Goal: Information Seeking & Learning: Check status

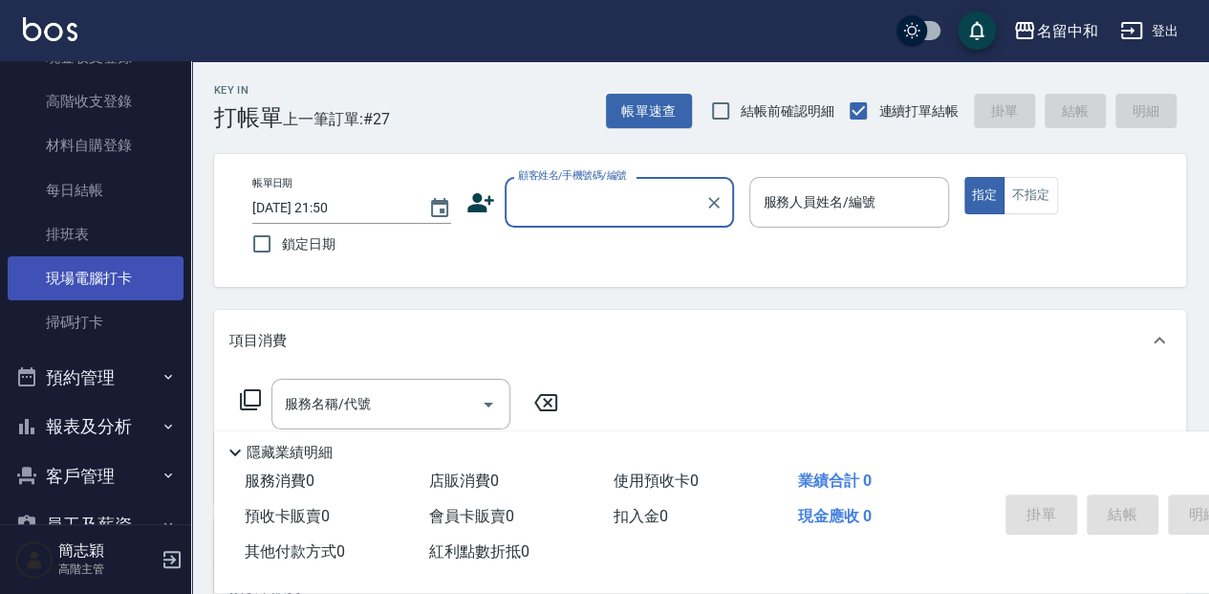
scroll to position [446, 0]
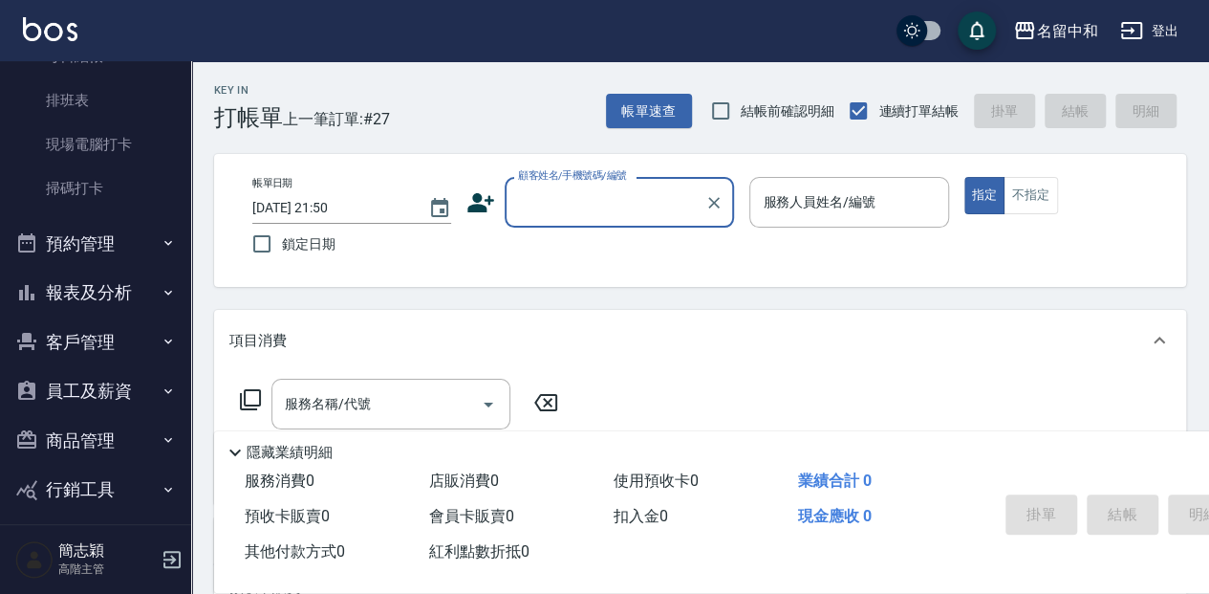
click at [91, 293] on button "報表及分析" at bounding box center [96, 293] width 176 height 50
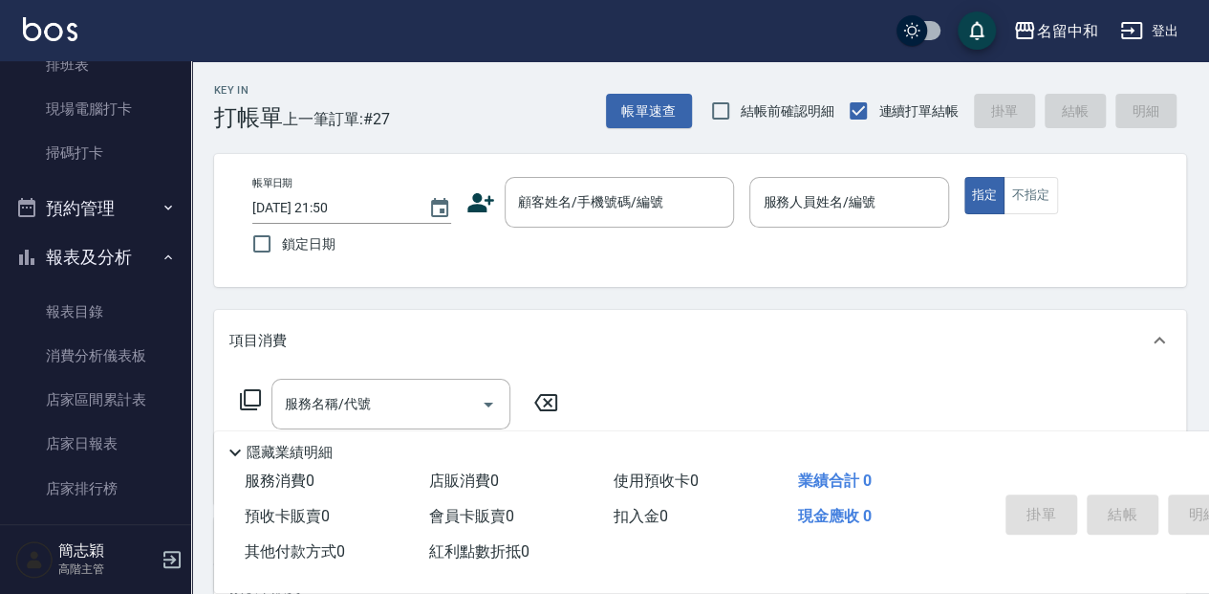
scroll to position [574, 0]
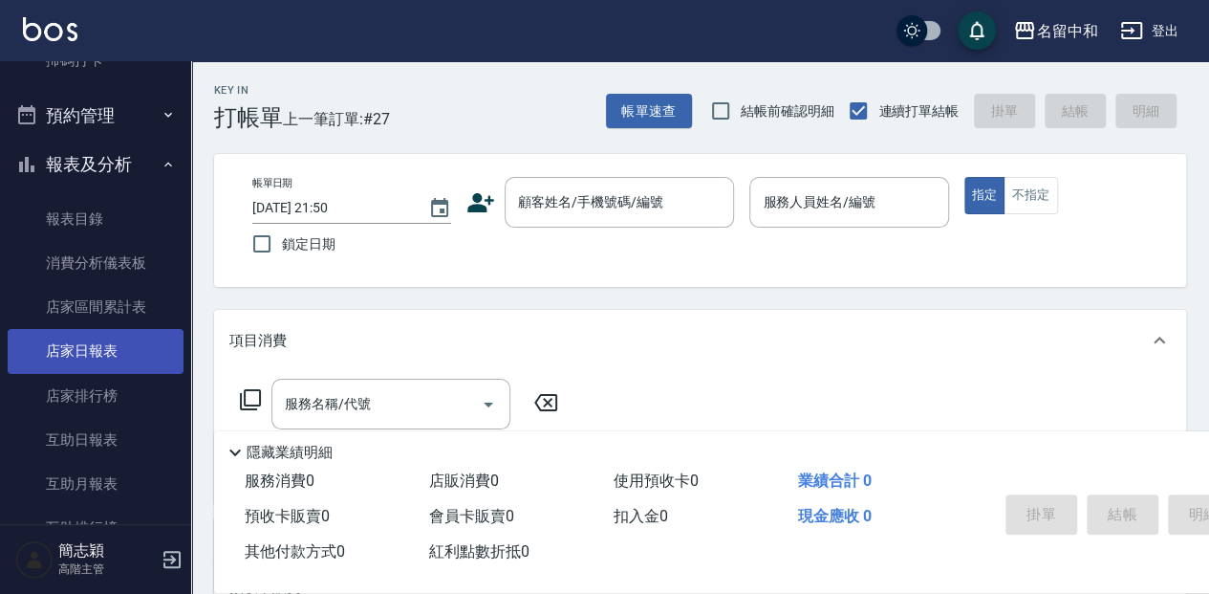
click at [128, 349] on link "店家日報表" at bounding box center [96, 351] width 176 height 44
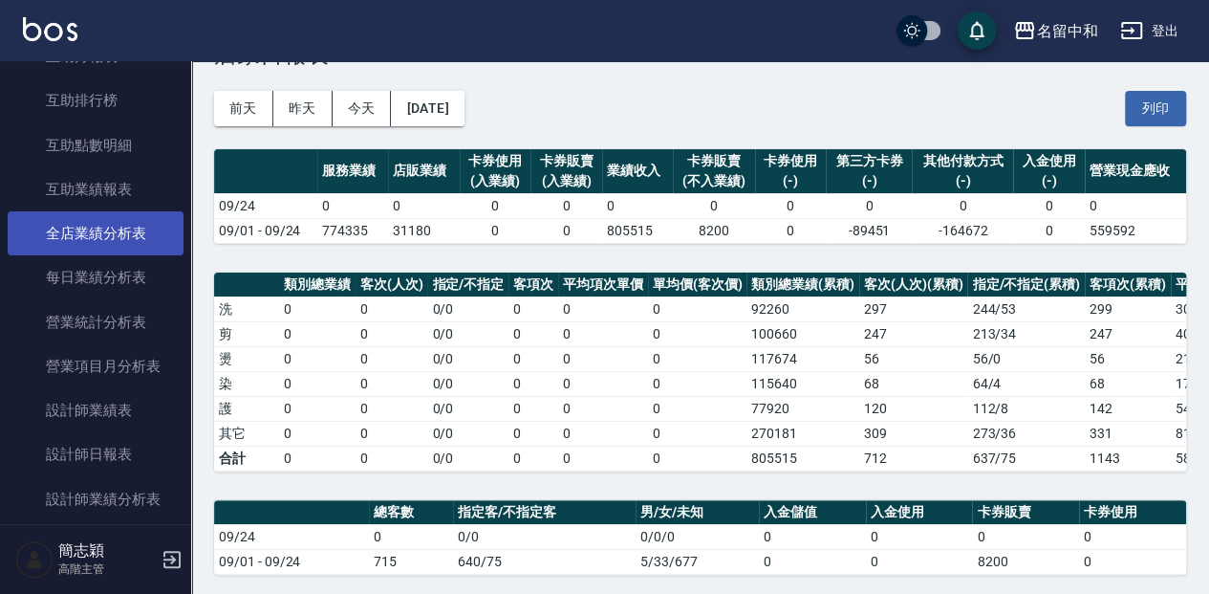
scroll to position [1019, 0]
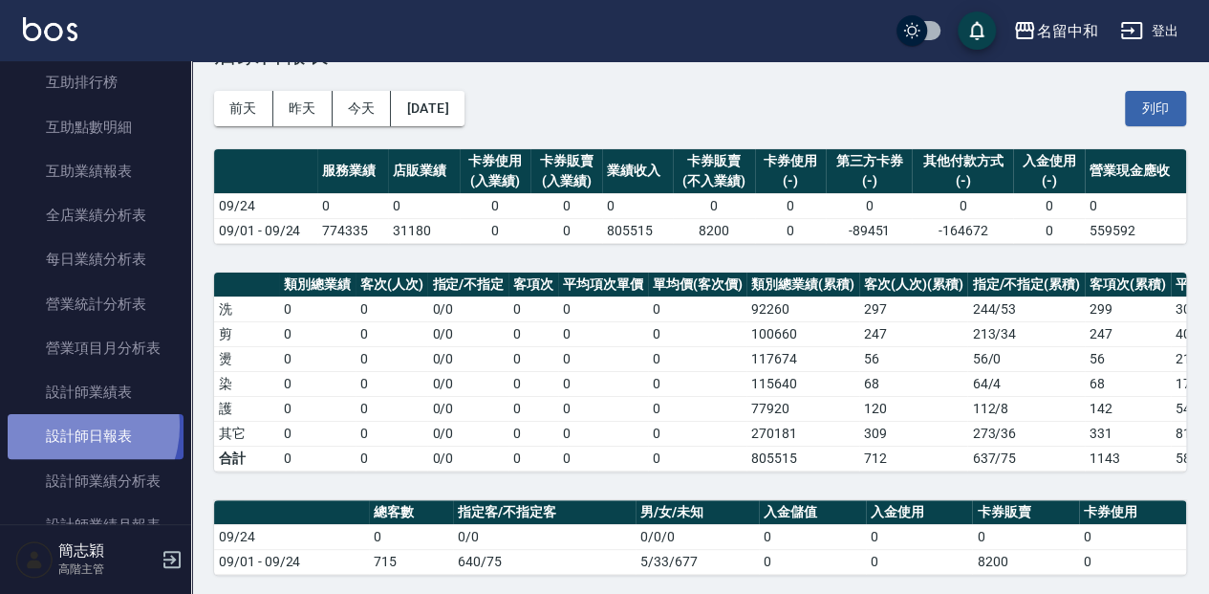
click at [70, 425] on link "設計師日報表" at bounding box center [96, 436] width 176 height 44
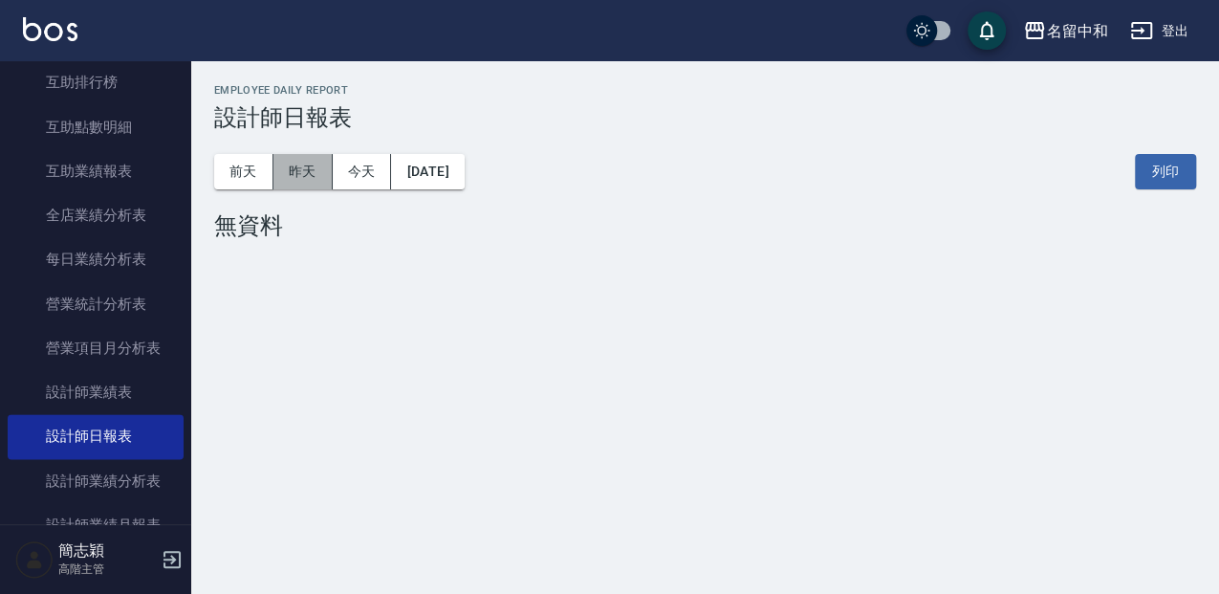
click at [304, 170] on button "昨天" at bounding box center [302, 171] width 59 height 35
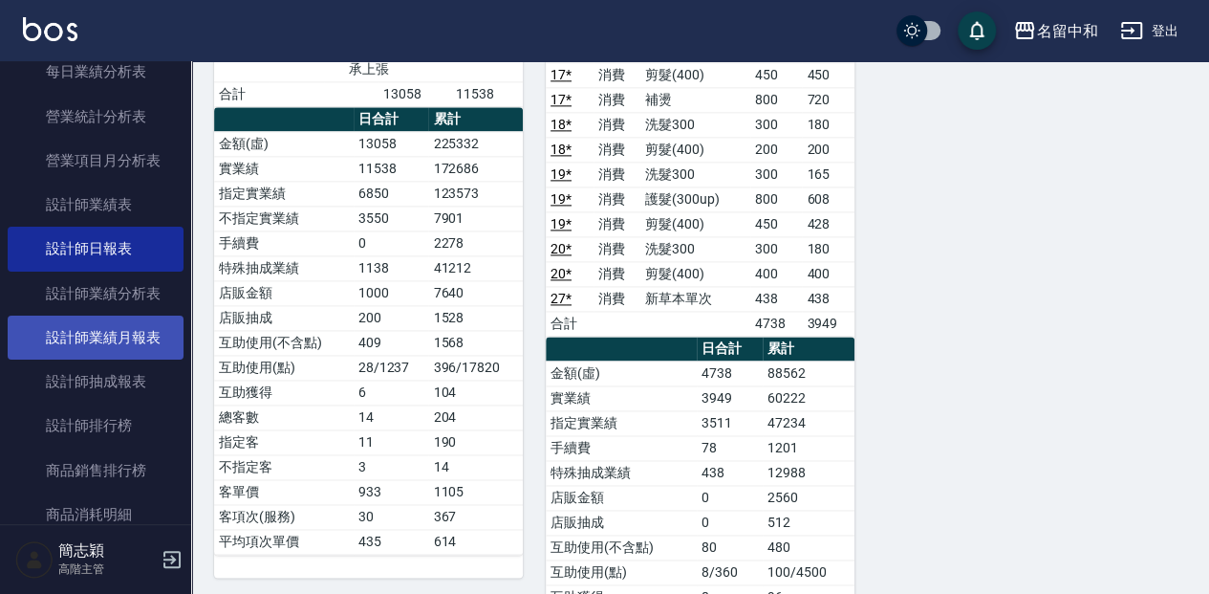
scroll to position [1210, 0]
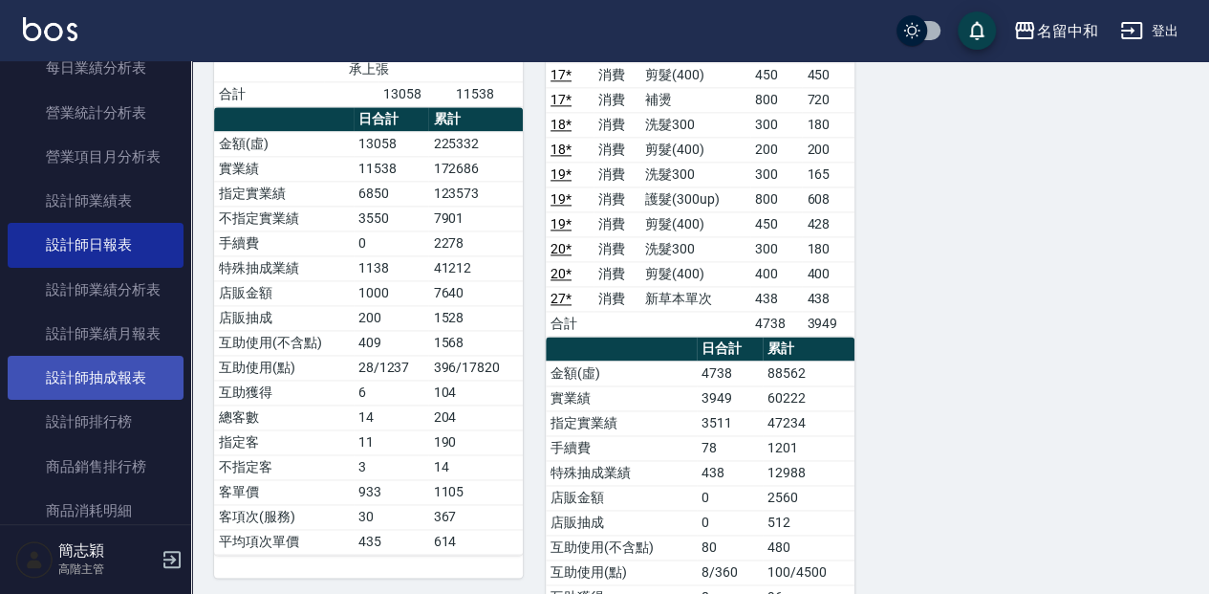
click at [120, 373] on link "設計師抽成報表" at bounding box center [96, 378] width 176 height 44
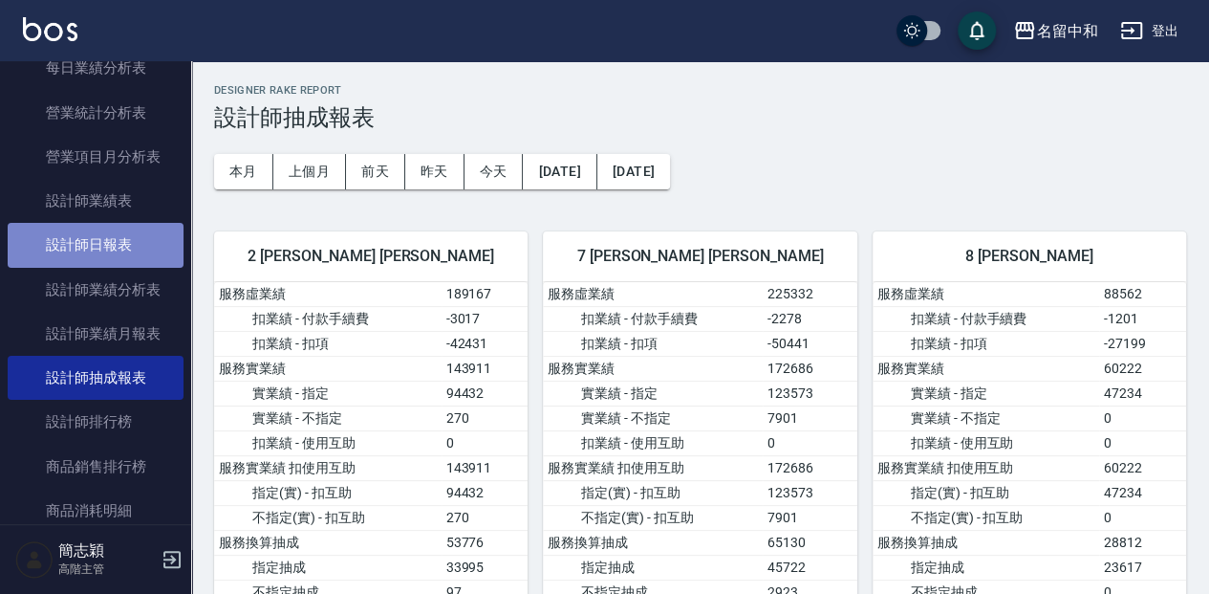
click at [119, 250] on link "設計師日報表" at bounding box center [96, 245] width 176 height 44
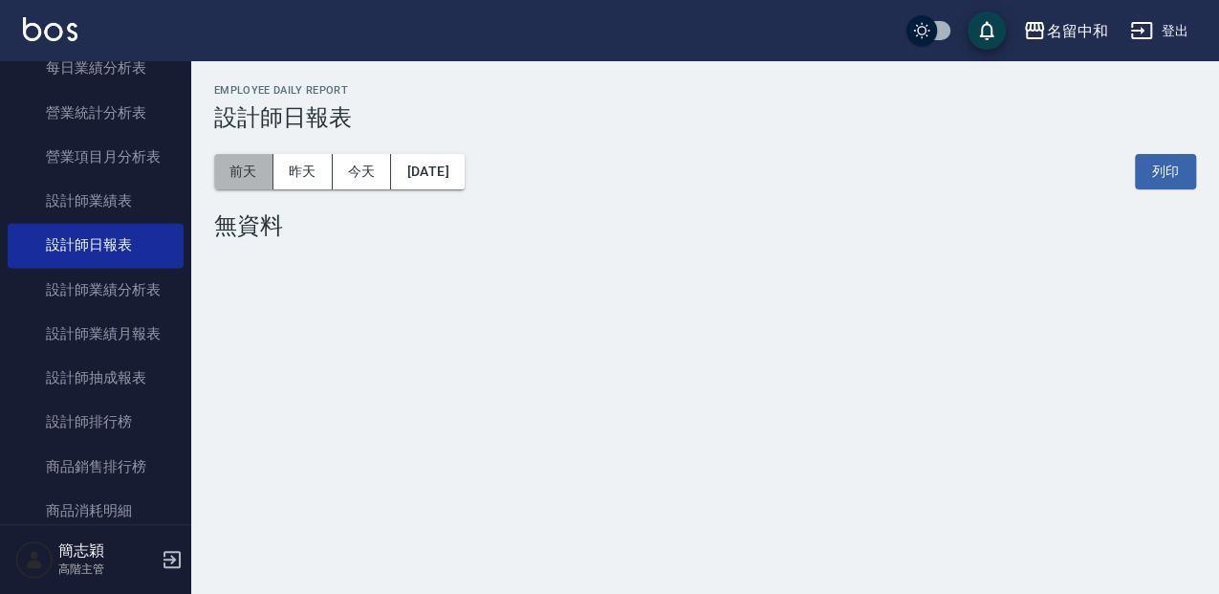
click at [267, 170] on button "前天" at bounding box center [243, 171] width 59 height 35
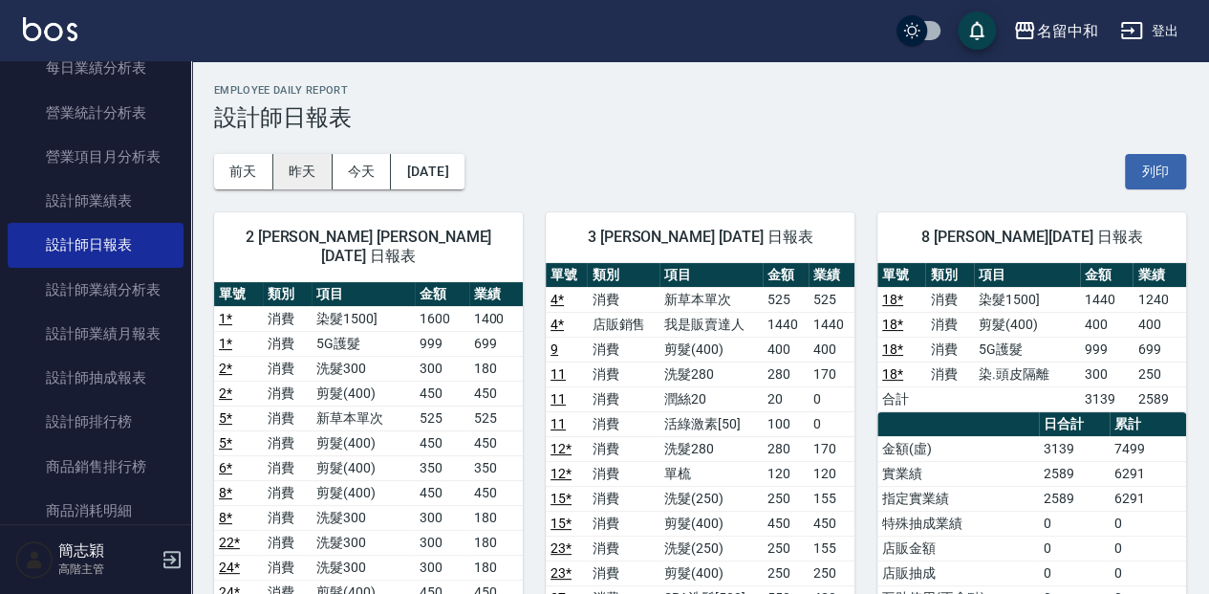
click at [302, 185] on button "昨天" at bounding box center [302, 171] width 59 height 35
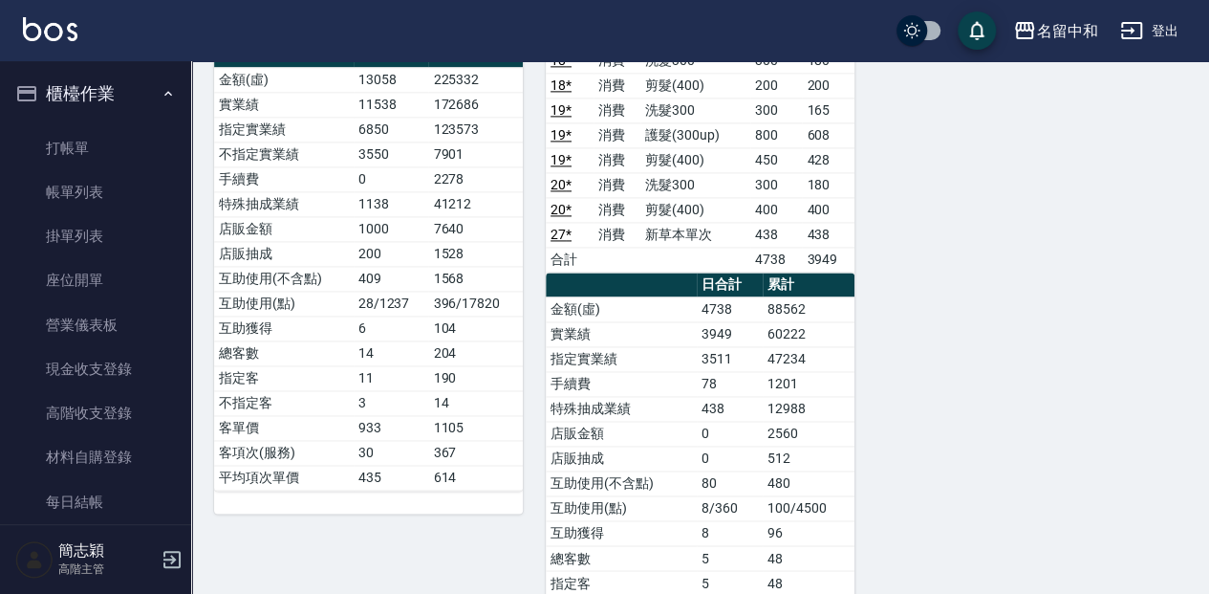
scroll to position [3, 0]
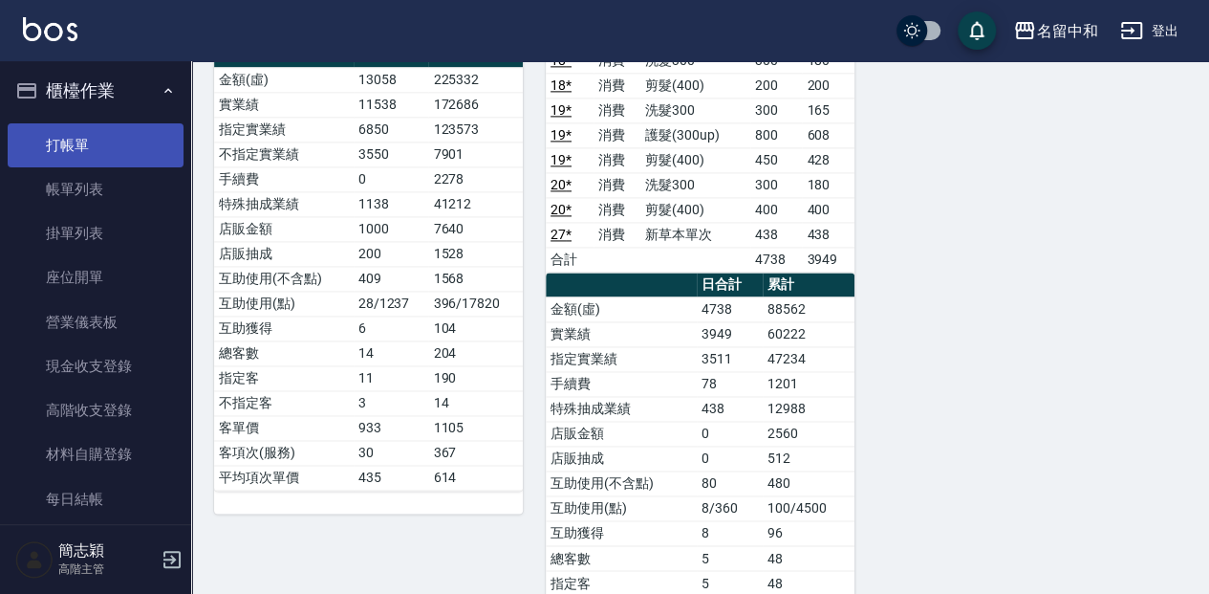
click at [152, 136] on link "打帳單" at bounding box center [96, 145] width 176 height 44
